Goal: Information Seeking & Learning: Compare options

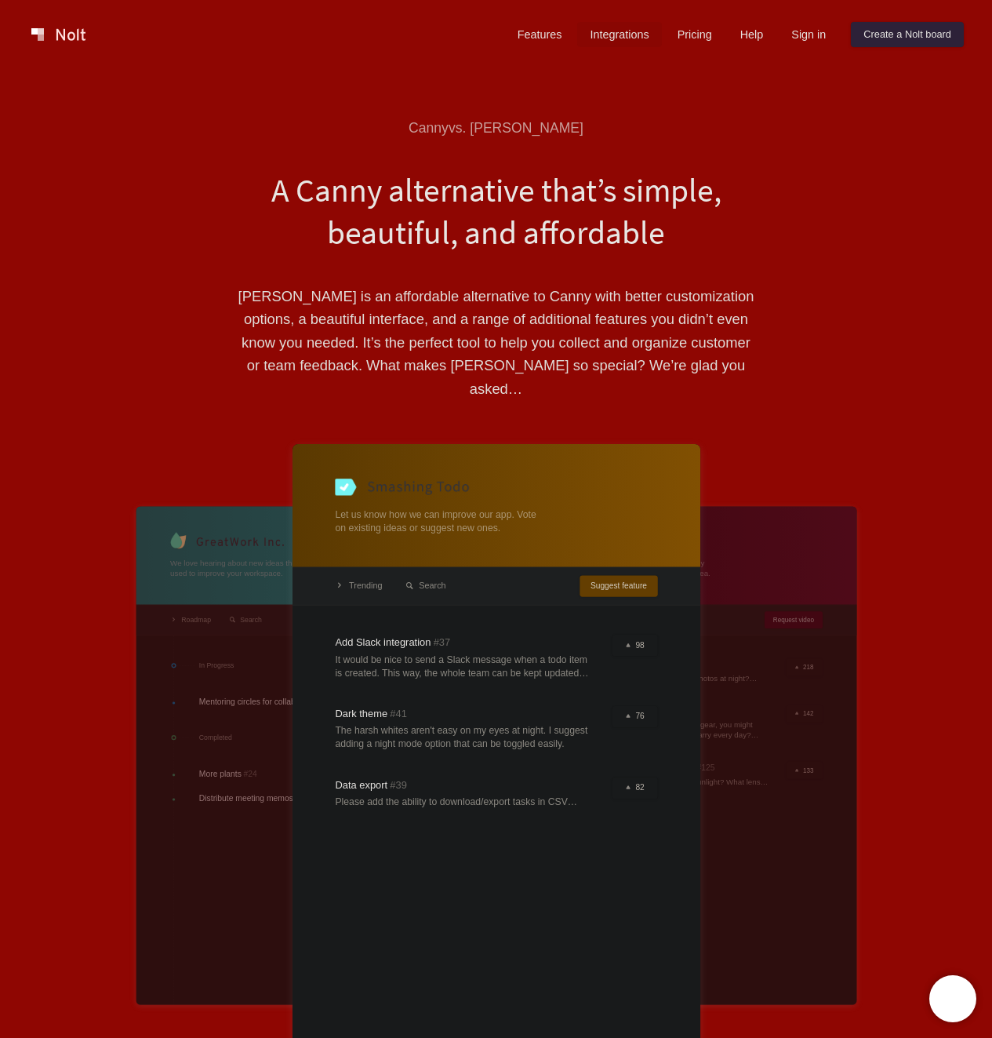
click at [604, 38] on link "Integrations" at bounding box center [619, 34] width 84 height 25
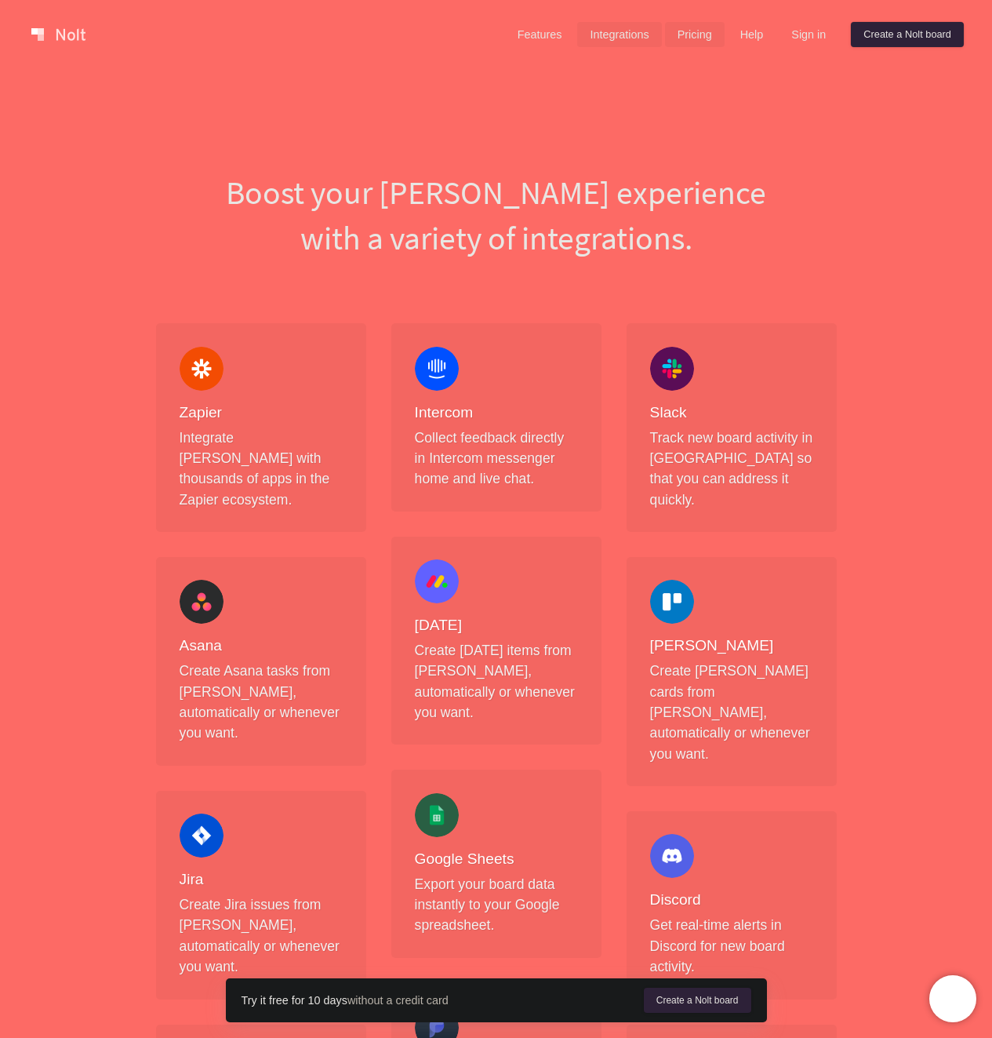
click at [696, 44] on link "Pricing" at bounding box center [695, 34] width 60 height 25
